Goal: Task Accomplishment & Management: Manage account settings

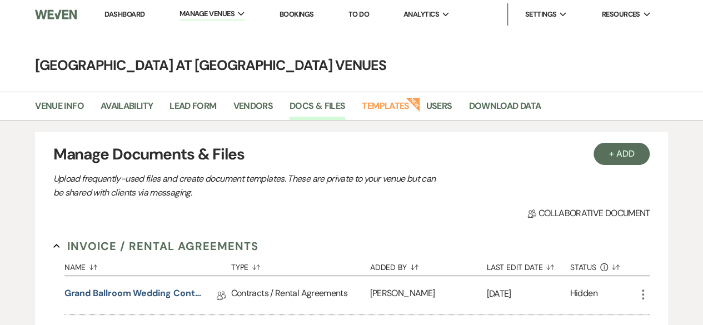
click at [135, 15] on link "Dashboard" at bounding box center [124, 13] width 40 height 9
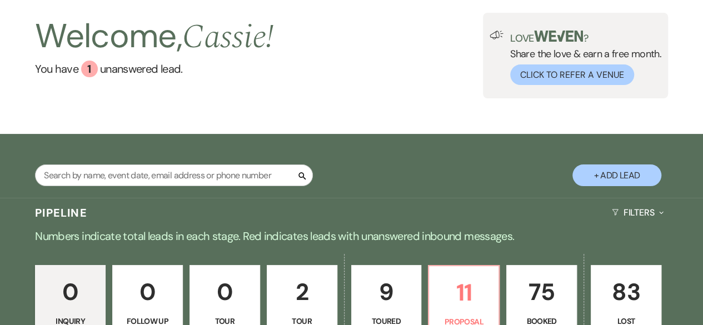
scroll to position [167, 0]
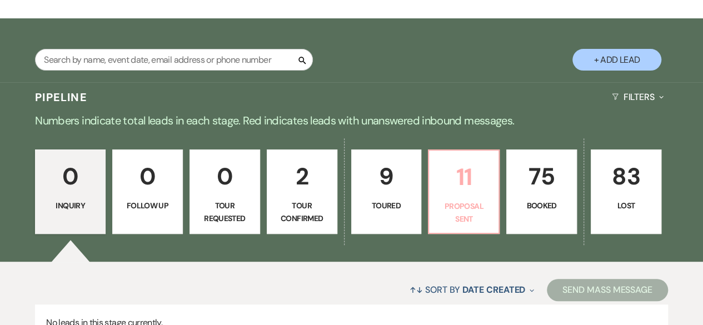
click at [470, 185] on p "11" at bounding box center [464, 176] width 56 height 37
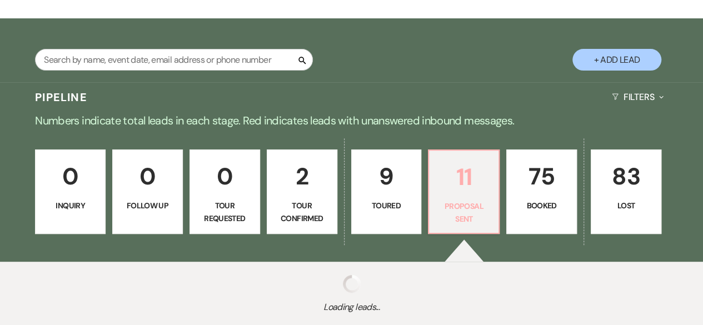
select select "6"
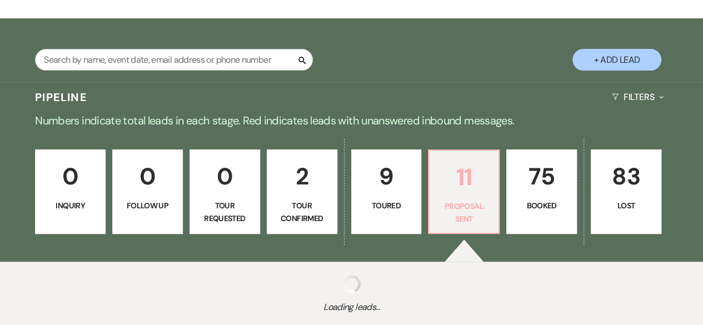
select select "6"
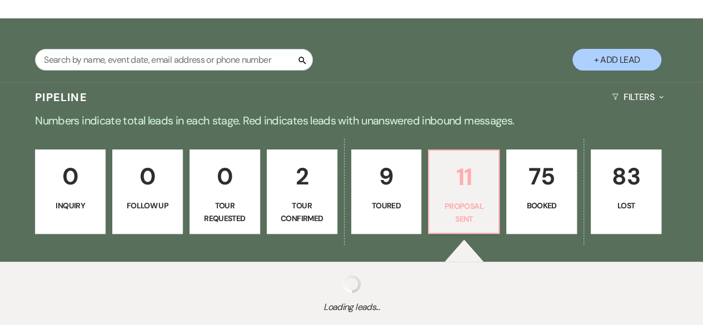
select select "6"
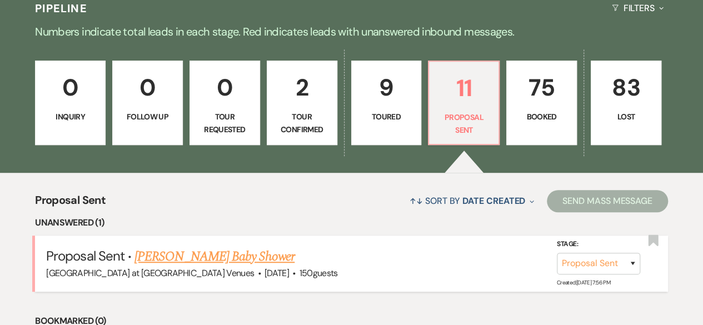
scroll to position [389, 0]
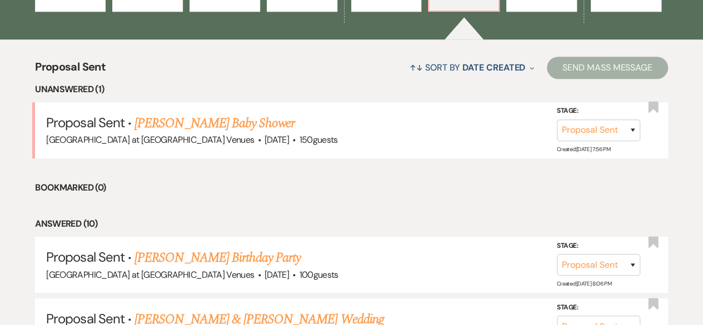
click at [186, 120] on link "[PERSON_NAME] Baby Shower" at bounding box center [215, 123] width 160 height 20
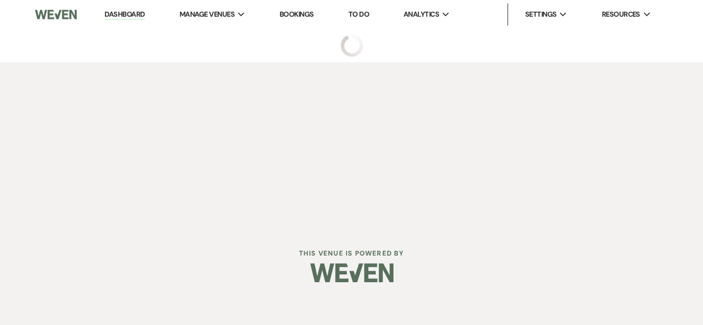
select select "6"
select select "14"
select select "3"
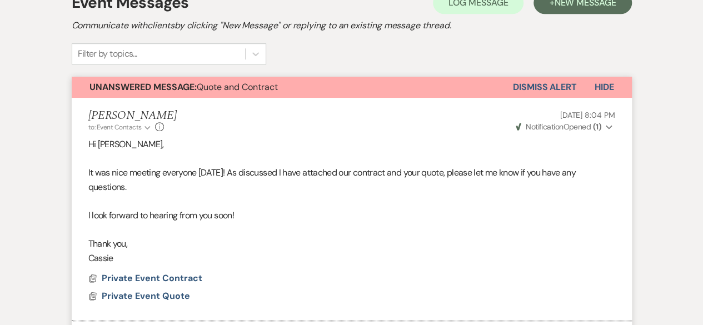
scroll to position [333, 0]
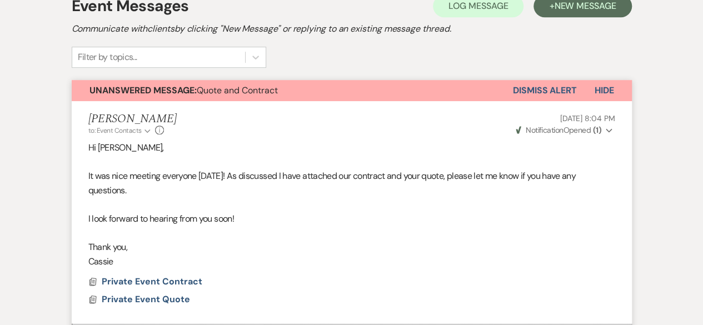
click at [559, 88] on button "Dismiss Alert" at bounding box center [545, 90] width 64 height 21
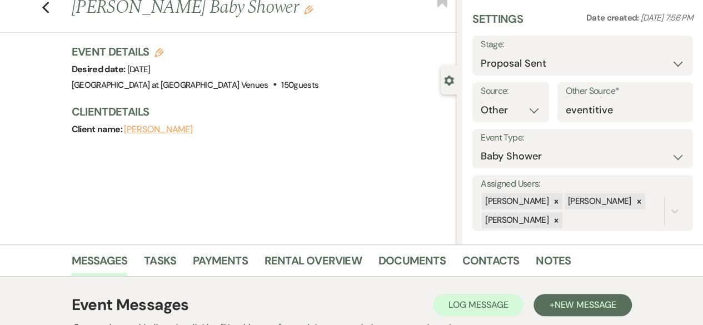
scroll to position [0, 0]
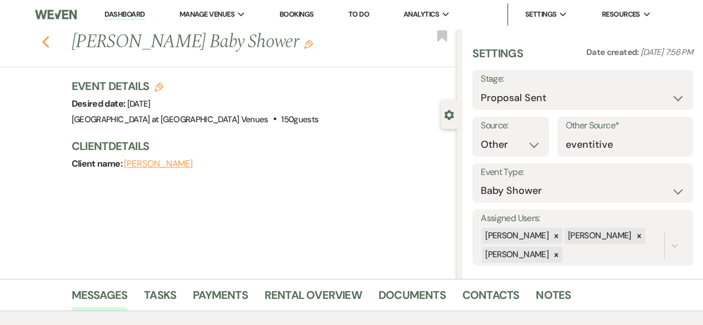
click at [47, 43] on use "button" at bounding box center [45, 42] width 7 height 12
select select "6"
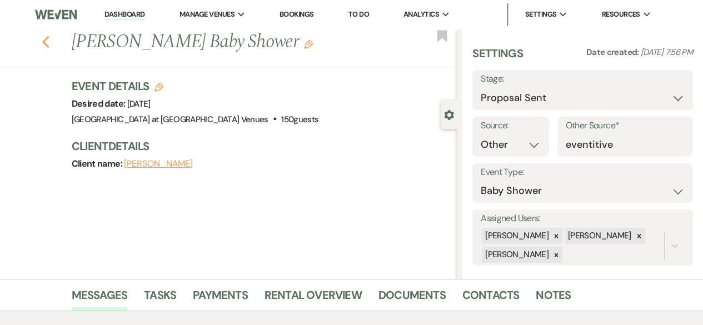
select select "6"
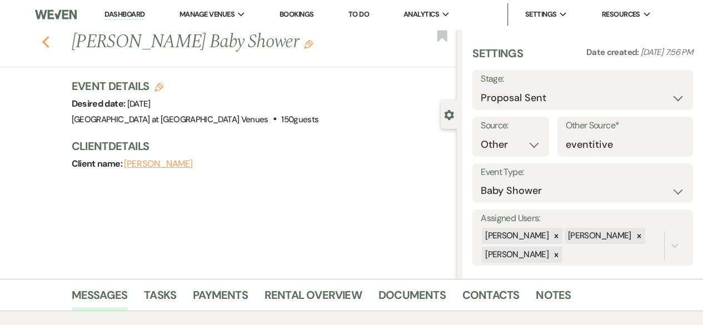
select select "6"
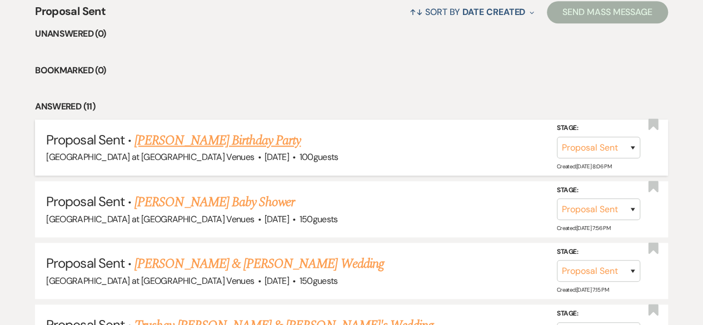
scroll to position [445, 0]
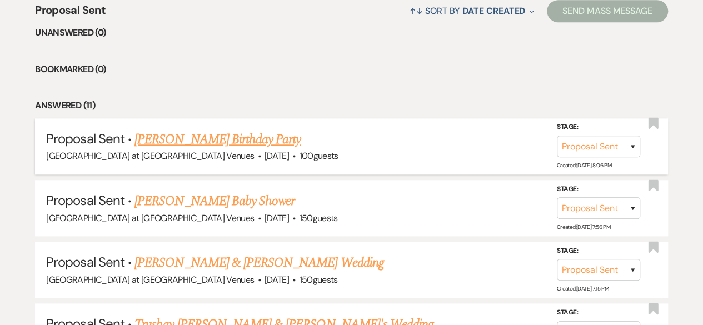
click at [221, 137] on link "[PERSON_NAME] Birthday Party" at bounding box center [218, 139] width 166 height 20
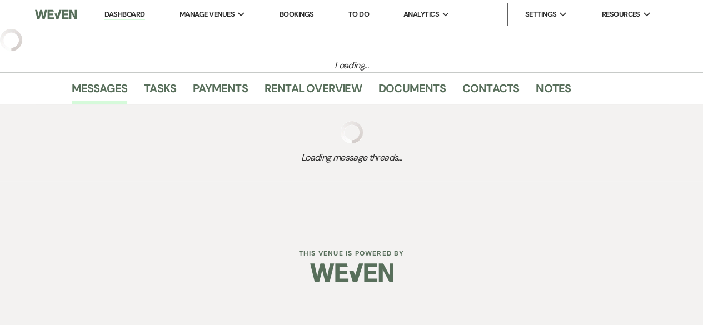
select select "6"
select select "12"
select select "4"
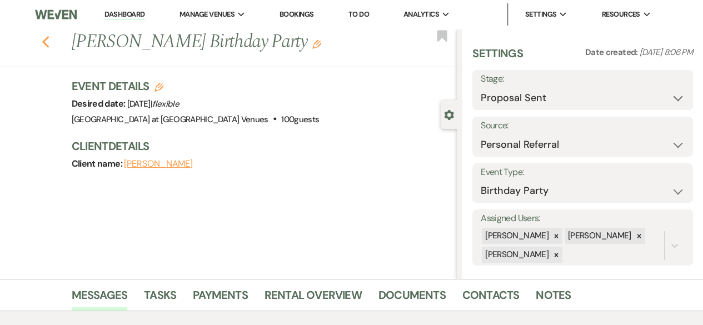
click at [49, 42] on icon "Previous" at bounding box center [46, 42] width 8 height 13
select select "6"
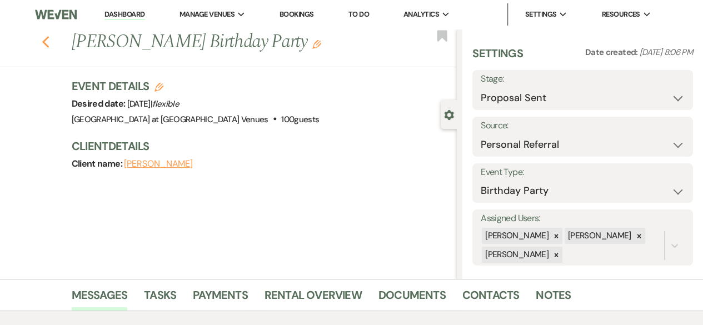
select select "6"
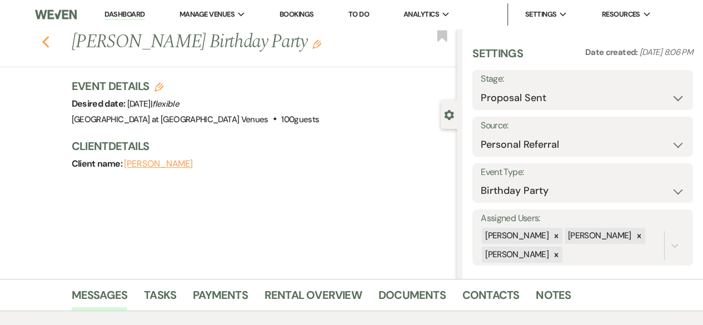
select select "6"
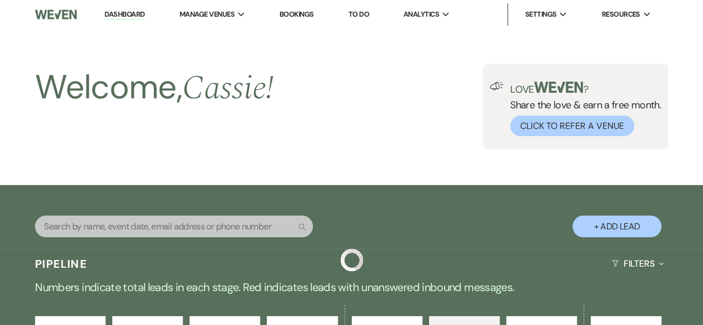
scroll to position [445, 0]
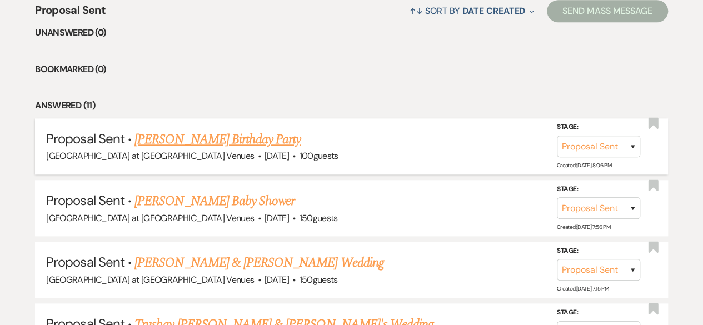
click at [222, 143] on link "[PERSON_NAME] Birthday Party" at bounding box center [218, 139] width 166 height 20
select select "6"
select select "12"
select select "4"
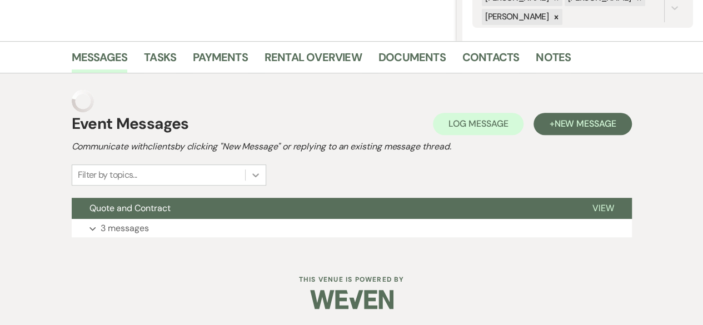
scroll to position [216, 0]
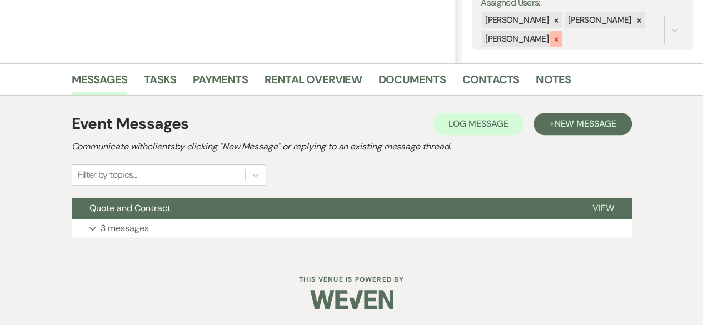
click at [552, 41] on icon at bounding box center [556, 40] width 8 height 8
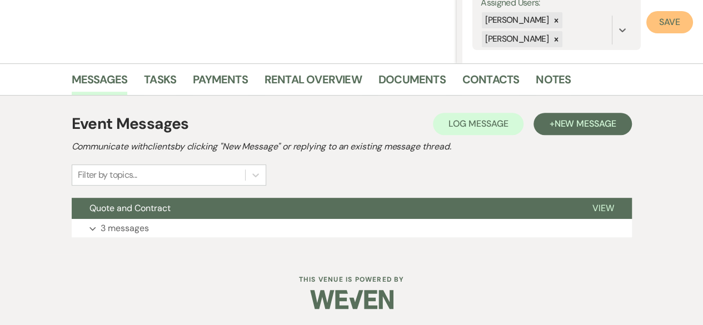
click at [660, 23] on button "Save" at bounding box center [669, 22] width 47 height 22
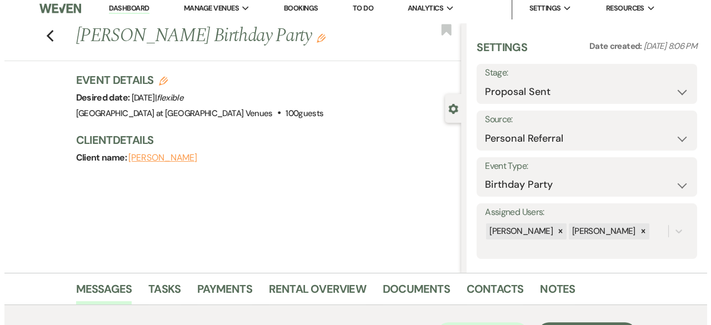
scroll to position [0, 0]
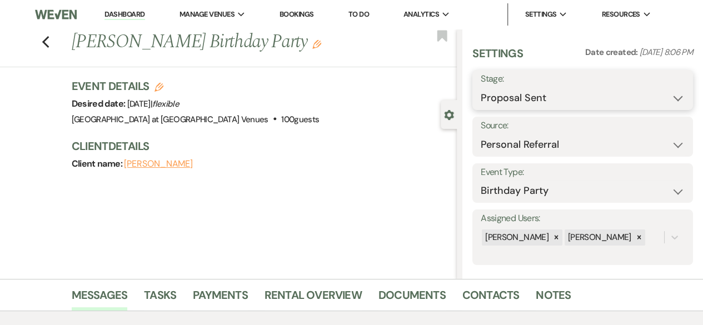
click at [611, 94] on select "Inquiry Follow Up Tour Requested Tour Confirmed Toured Proposal Sent Booked Lost" at bounding box center [583, 98] width 204 height 22
select select "7"
click at [481, 87] on select "Inquiry Follow Up Tour Requested Tour Confirmed Toured Proposal Sent Booked Lost" at bounding box center [583, 98] width 204 height 22
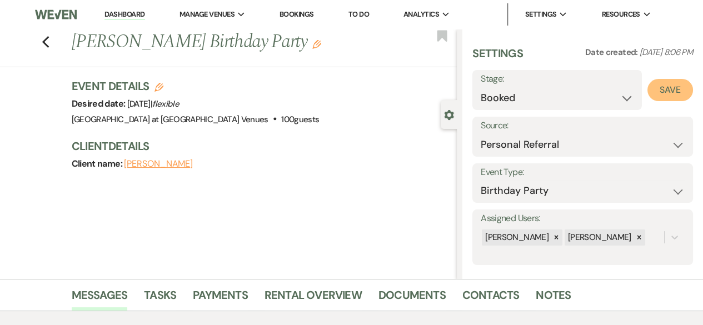
click at [655, 99] on button "Save" at bounding box center [670, 90] width 46 height 22
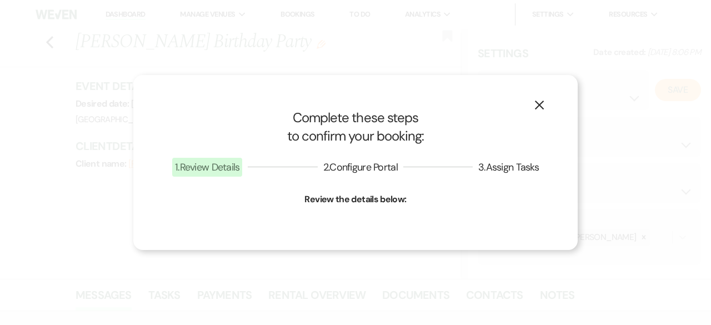
select select "4"
select select "783"
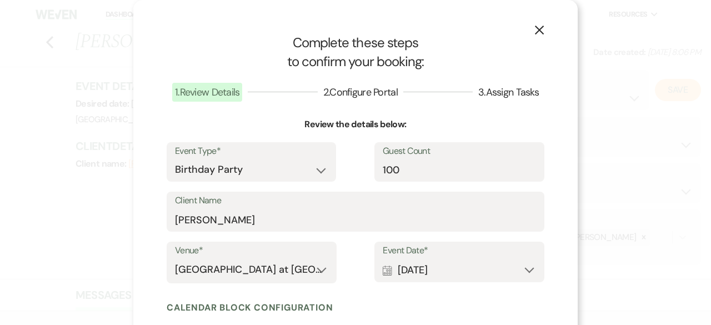
scroll to position [165, 0]
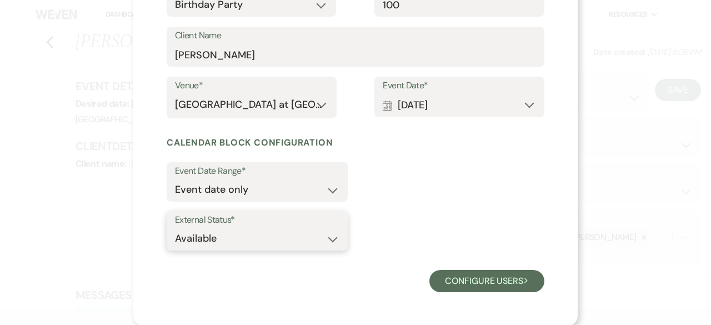
click at [327, 236] on select "Available Unavailable" at bounding box center [257, 239] width 165 height 22
select select "false"
click at [175, 228] on select "Available Unavailable" at bounding box center [257, 239] width 165 height 22
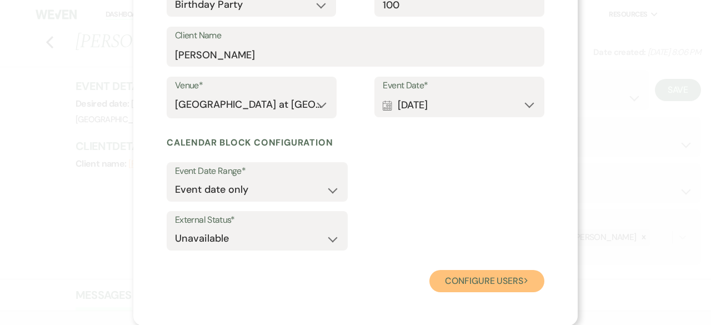
click at [477, 282] on button "Configure users Next" at bounding box center [487, 281] width 115 height 22
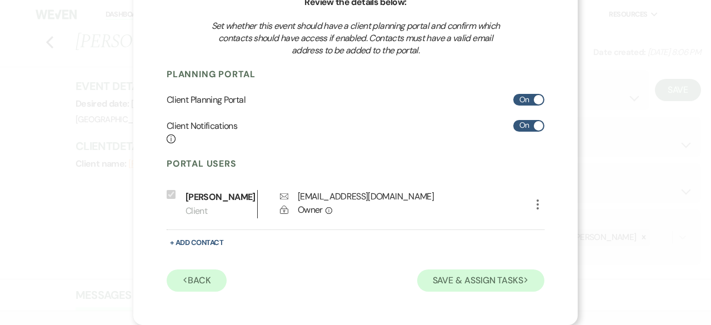
scroll to position [122, 0]
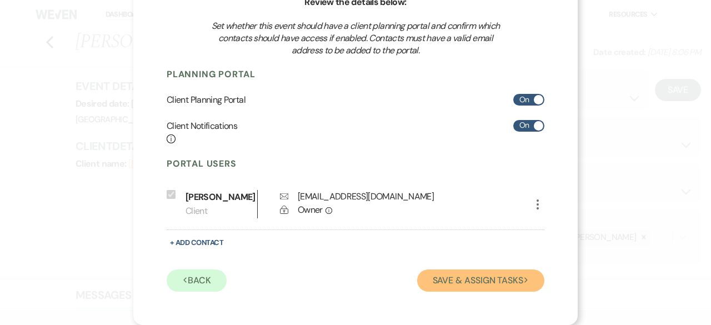
click at [481, 283] on button "Save & Assign Tasks Next" at bounding box center [480, 281] width 127 height 22
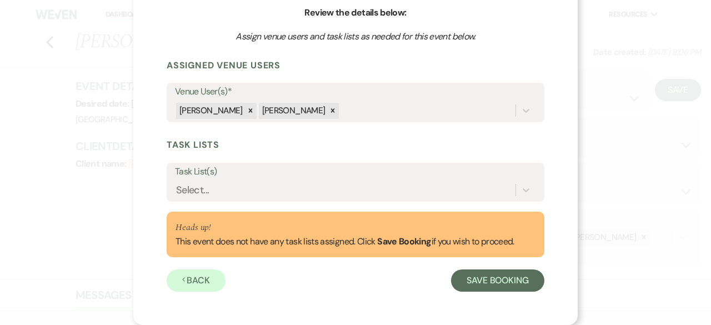
scroll to position [111, 0]
click at [329, 112] on icon at bounding box center [333, 111] width 8 height 8
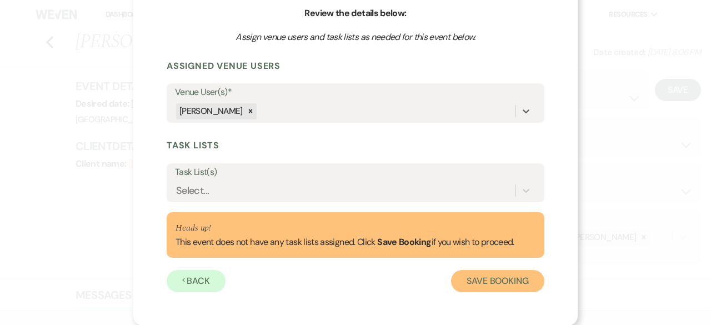
click at [476, 278] on button "Save Booking" at bounding box center [497, 281] width 93 height 22
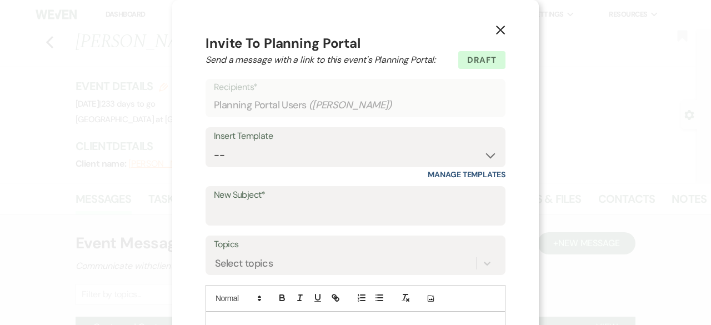
click at [500, 33] on icon "X" at bounding box center [501, 30] width 10 height 10
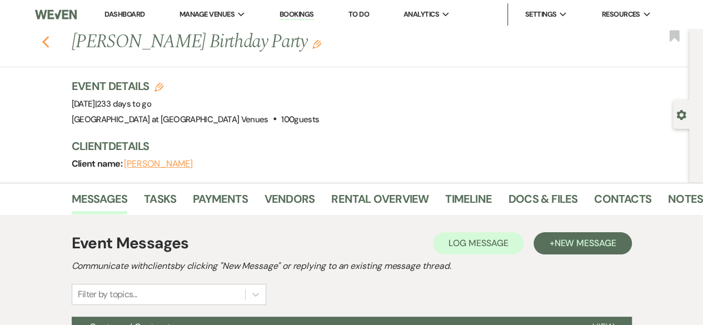
click at [50, 41] on icon "Previous" at bounding box center [46, 42] width 8 height 13
select select "6"
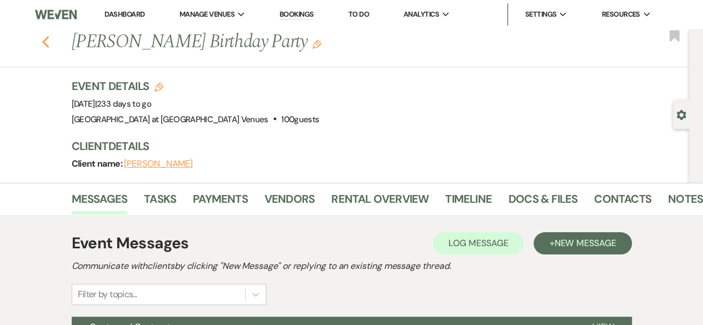
select select "6"
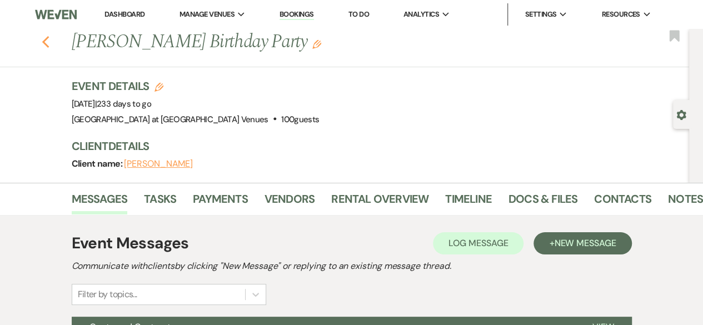
select select "6"
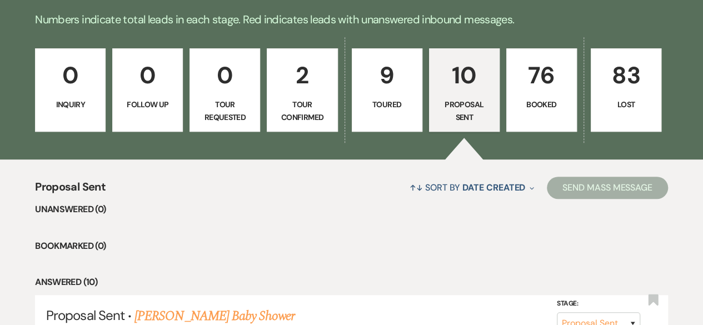
scroll to position [222, 0]
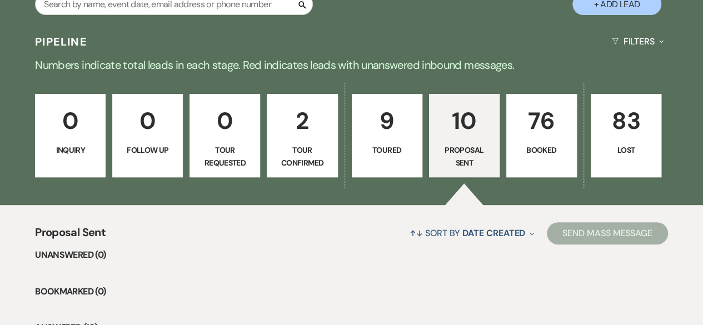
click at [556, 137] on p "76" at bounding box center [542, 120] width 56 height 37
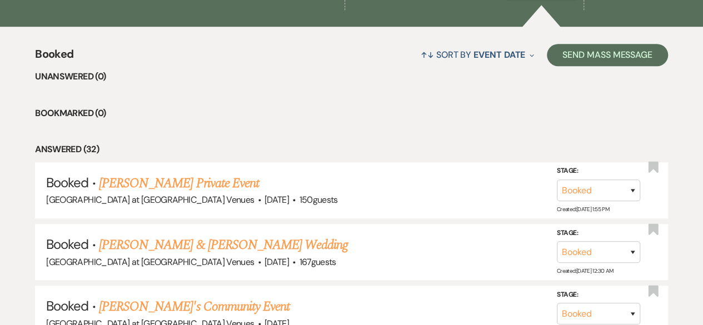
scroll to position [445, 0]
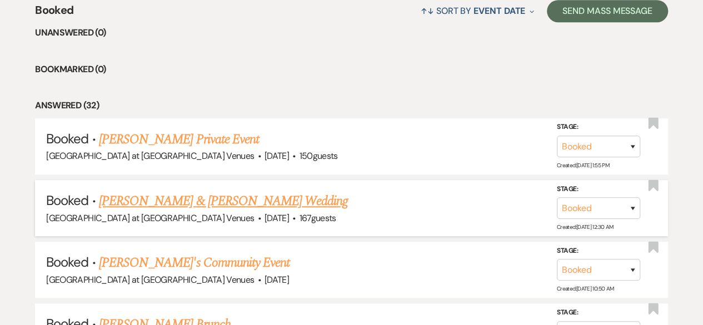
click at [178, 203] on link "[PERSON_NAME] & [PERSON_NAME] Wedding" at bounding box center [223, 201] width 249 height 20
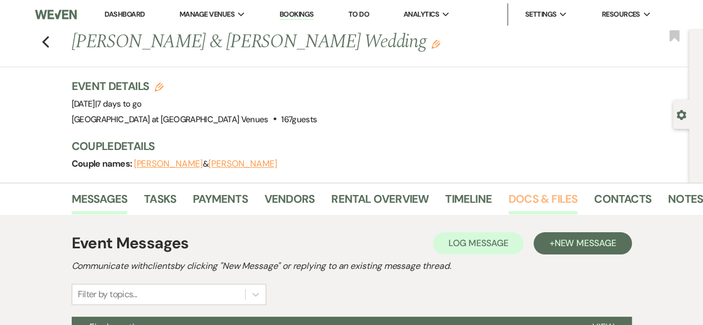
click at [564, 202] on link "Docs & Files" at bounding box center [543, 202] width 69 height 24
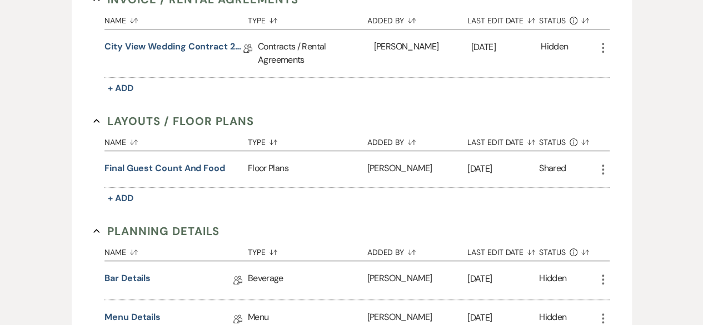
scroll to position [445, 0]
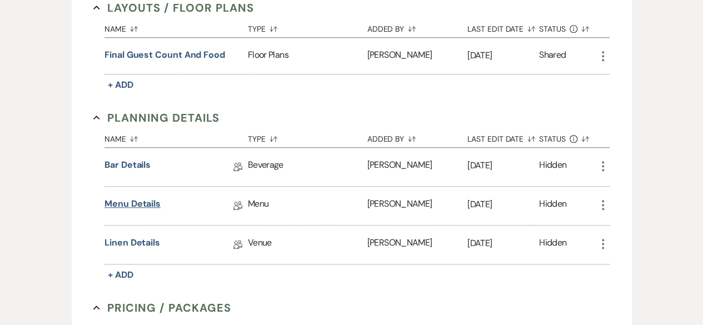
click at [141, 201] on link "Menu Details" at bounding box center [132, 205] width 56 height 17
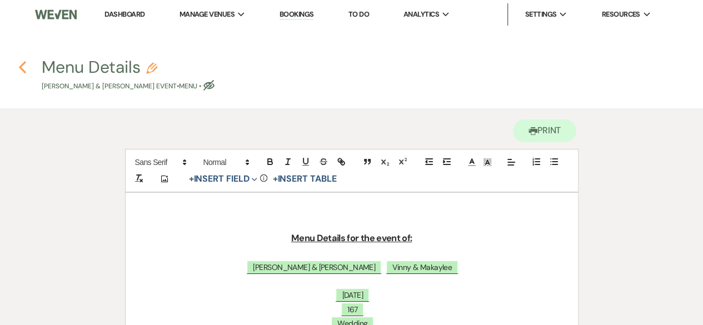
click at [22, 65] on use "button" at bounding box center [22, 67] width 7 height 12
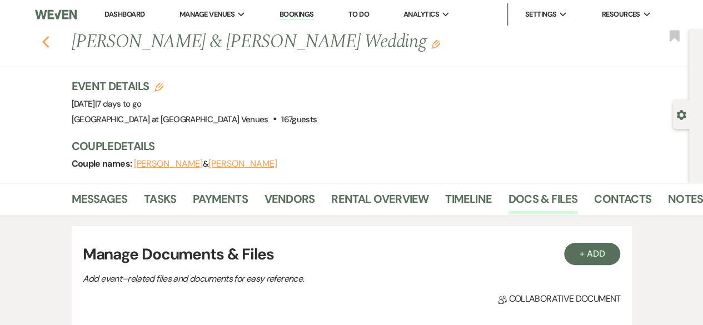
click at [47, 44] on icon "Previous" at bounding box center [46, 42] width 8 height 13
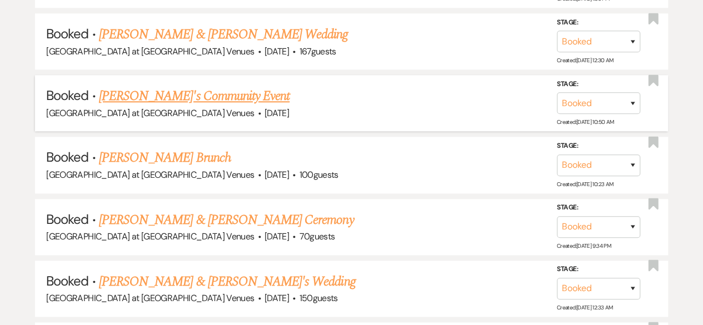
scroll to position [667, 0]
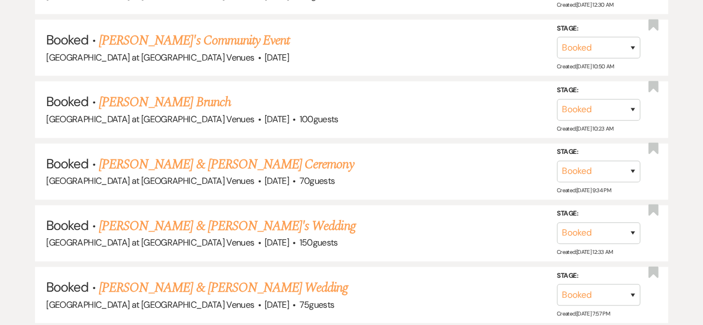
click at [182, 218] on link "[PERSON_NAME] & [PERSON_NAME]'s Wedding" at bounding box center [227, 226] width 257 height 20
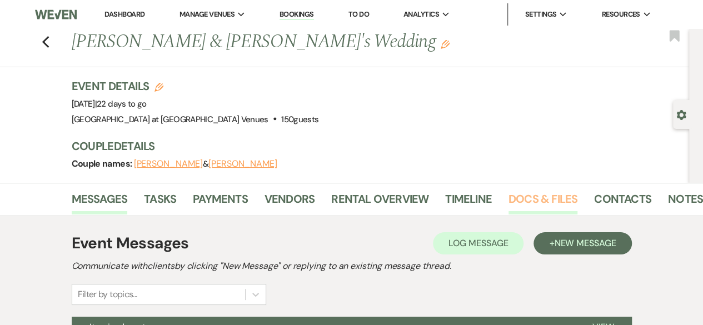
click at [554, 202] on link "Docs & Files" at bounding box center [543, 202] width 69 height 24
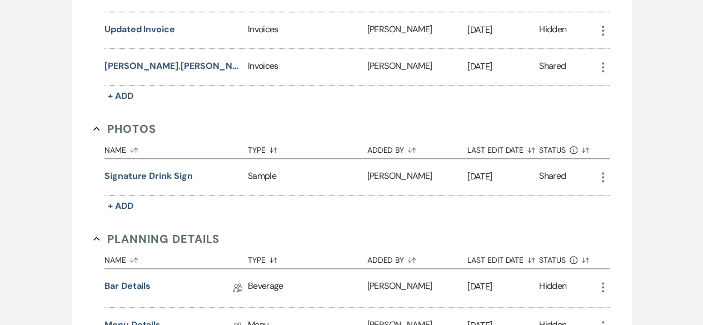
scroll to position [500, 0]
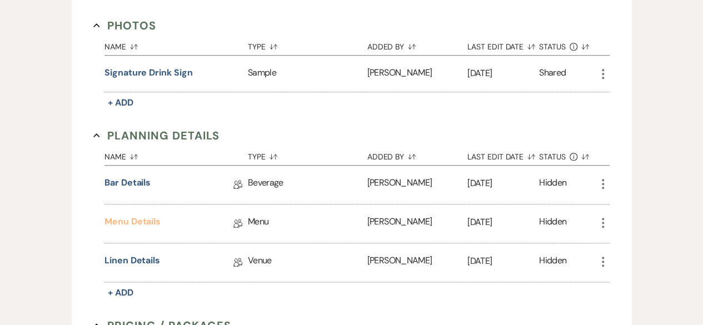
click at [136, 215] on link "Menu Details" at bounding box center [132, 223] width 56 height 17
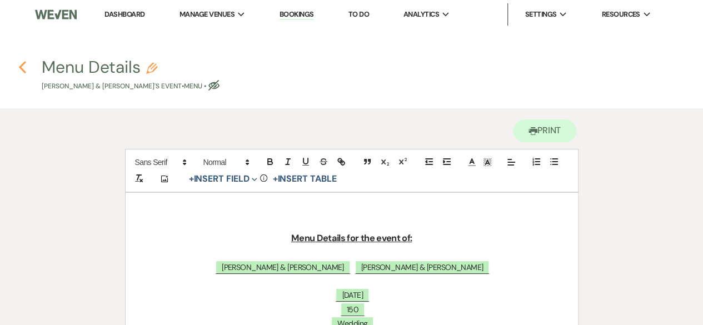
click at [21, 64] on icon "Previous" at bounding box center [22, 67] width 8 height 13
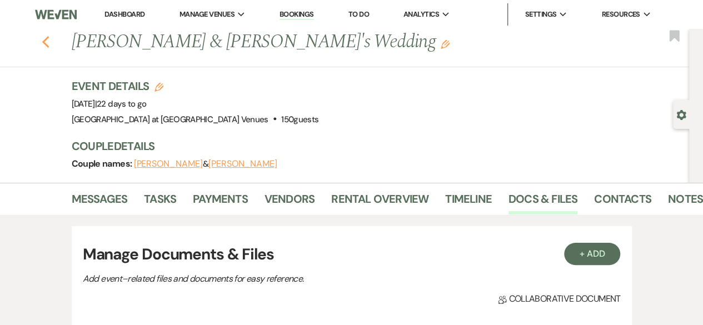
click at [49, 40] on use "button" at bounding box center [45, 42] width 7 height 12
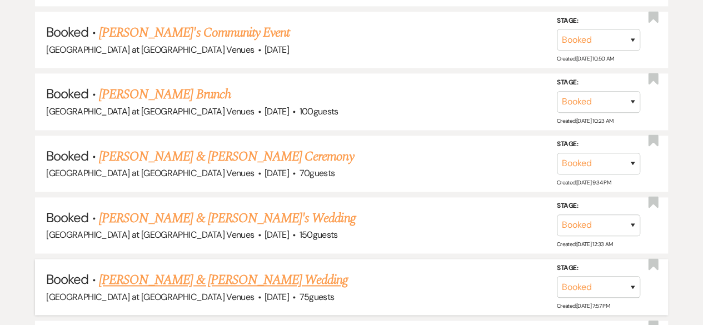
scroll to position [778, 0]
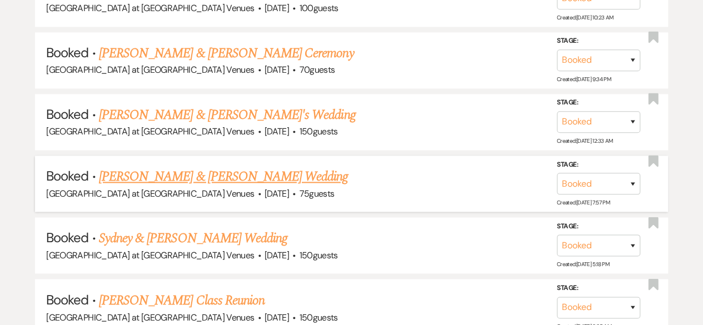
click at [191, 177] on link "[PERSON_NAME] & [PERSON_NAME] Wedding" at bounding box center [223, 177] width 249 height 20
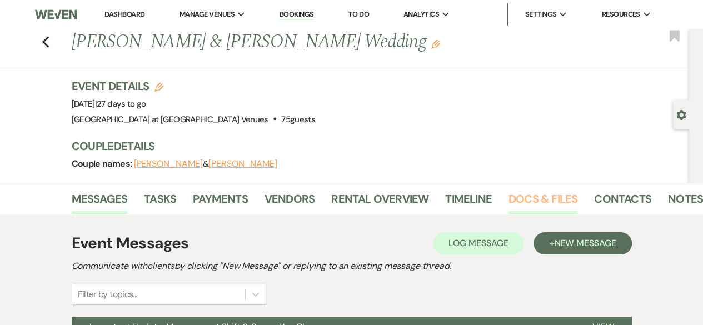
click at [545, 203] on link "Docs & Files" at bounding box center [543, 202] width 69 height 24
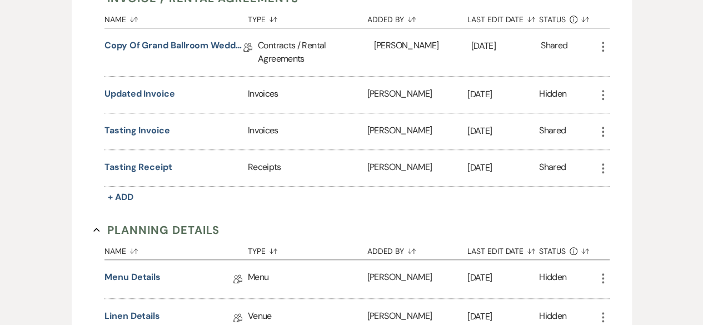
scroll to position [441, 0]
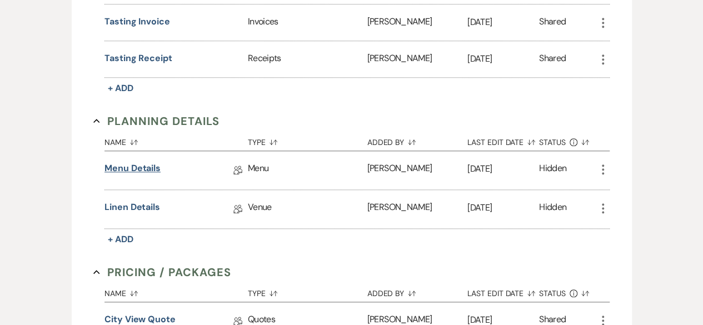
click at [145, 162] on link "Menu Details" at bounding box center [132, 170] width 56 height 17
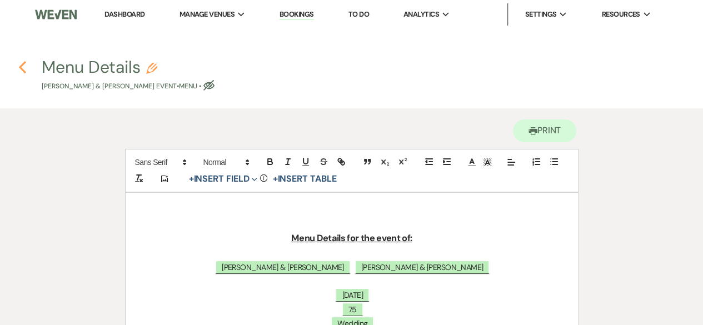
click at [22, 66] on use "button" at bounding box center [22, 67] width 7 height 12
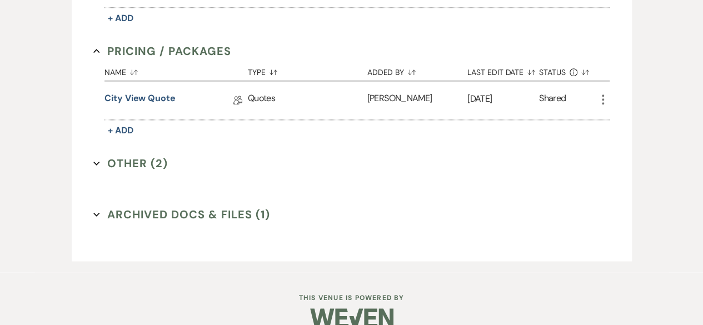
scroll to position [664, 0]
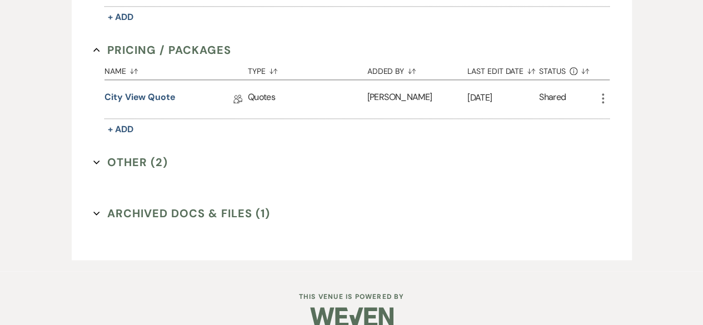
click at [132, 158] on button "Other (2) Expand" at bounding box center [130, 162] width 74 height 17
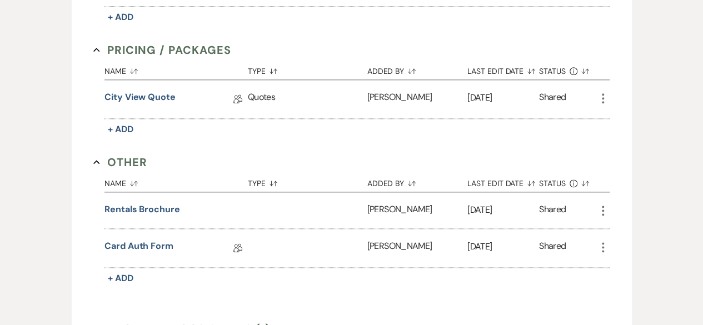
click at [133, 158] on button "Other Collapse" at bounding box center [120, 162] width 54 height 17
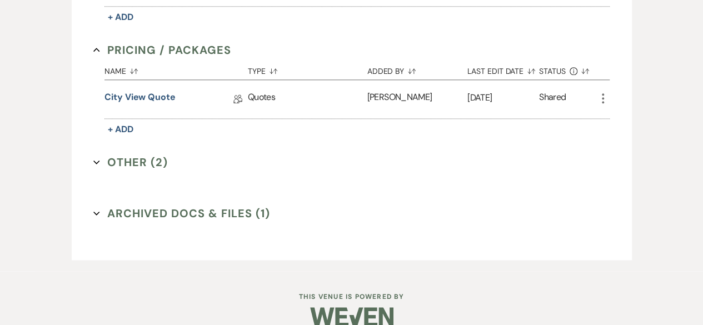
click at [149, 207] on button "Archived Docs & Files (1) Expand" at bounding box center [181, 213] width 177 height 17
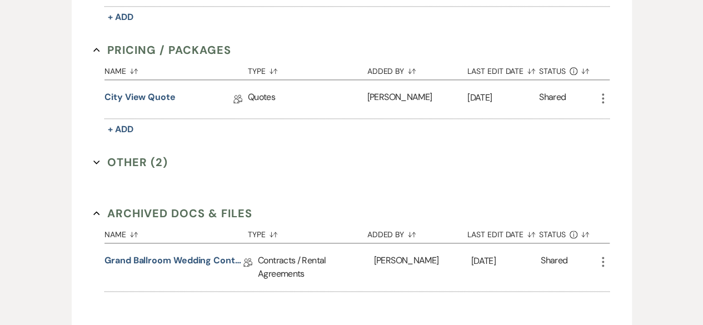
click at [149, 206] on button "Archived Docs & Files Collapse" at bounding box center [172, 213] width 159 height 17
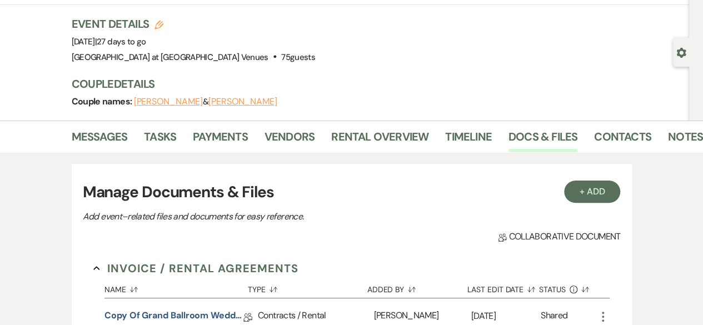
scroll to position [0, 0]
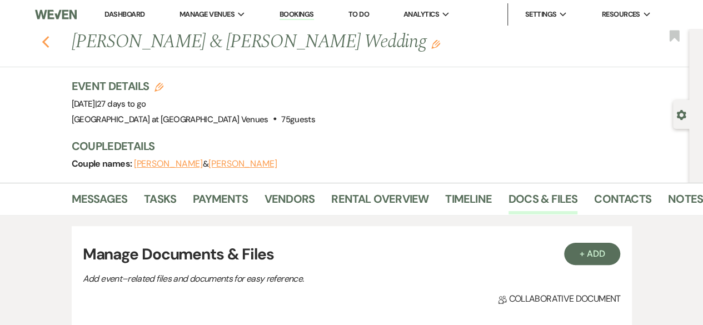
click at [49, 45] on use "button" at bounding box center [45, 42] width 7 height 12
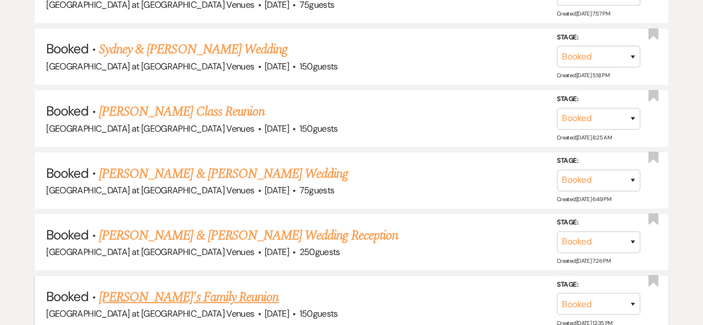
scroll to position [834, 0]
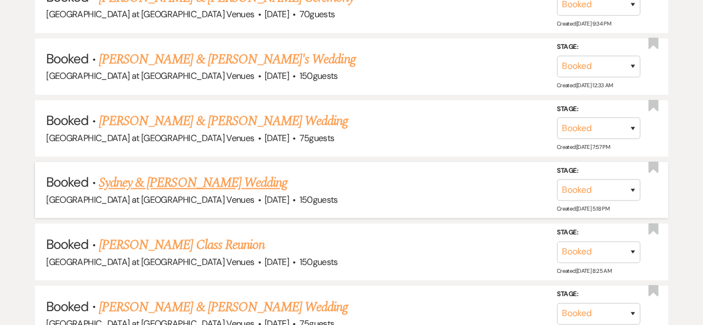
click at [210, 181] on link "Sydney & [PERSON_NAME] Wedding" at bounding box center [193, 183] width 188 height 20
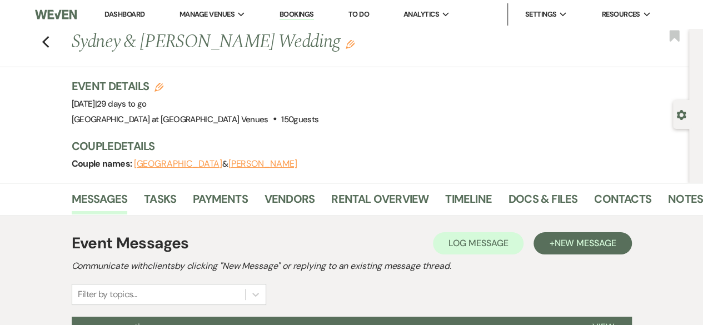
scroll to position [111, 0]
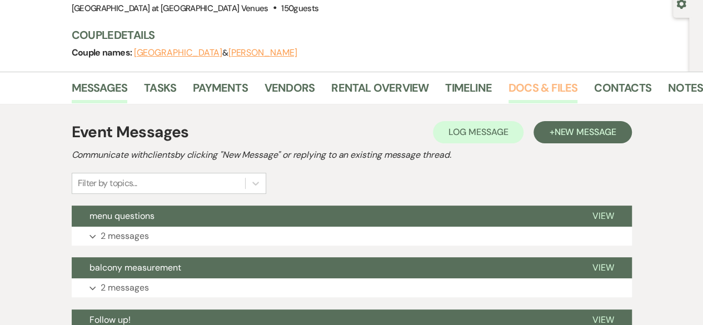
click at [546, 83] on link "Docs & Files" at bounding box center [543, 91] width 69 height 24
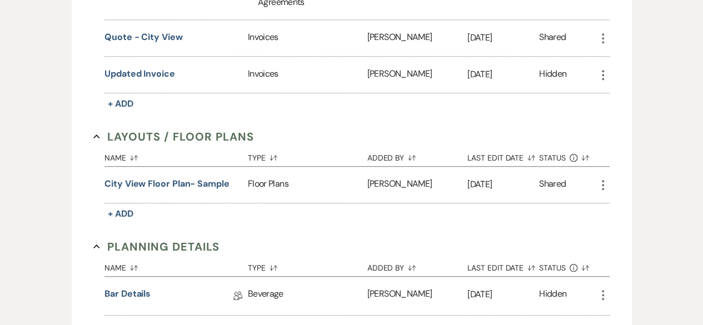
scroll to position [556, 0]
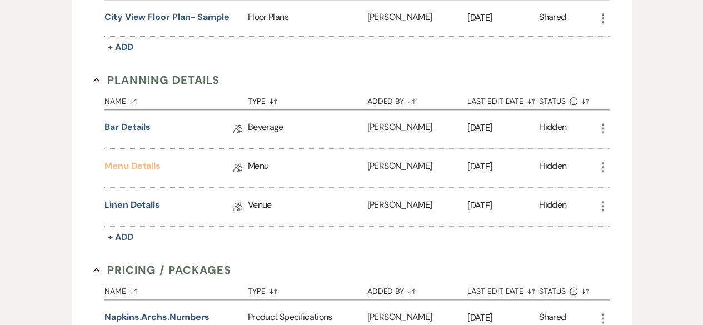
click at [136, 160] on link "Menu Details" at bounding box center [132, 168] width 56 height 17
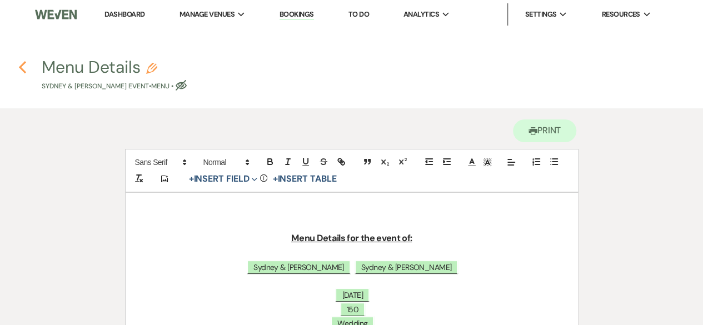
click at [18, 64] on icon "Previous" at bounding box center [22, 67] width 8 height 13
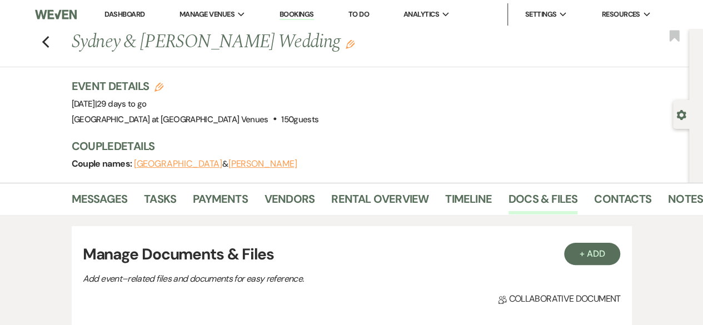
click at [44, 43] on div "Previous Sydney & [PERSON_NAME] Wedding Edit Bookmark" at bounding box center [341, 48] width 695 height 38
click at [48, 42] on use "button" at bounding box center [45, 42] width 7 height 12
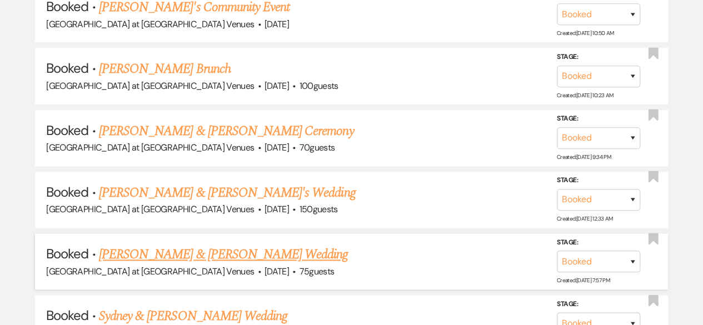
scroll to position [556, 0]
